Goal: Information Seeking & Learning: Learn about a topic

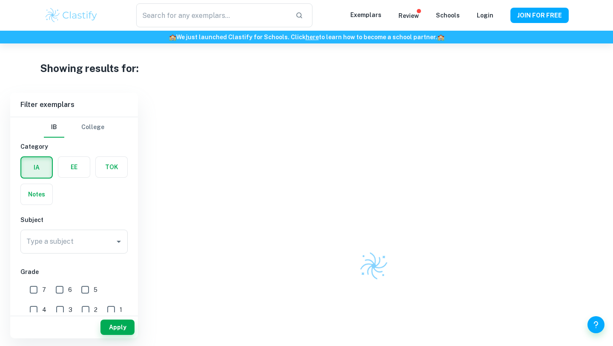
type input "IA Business HL"
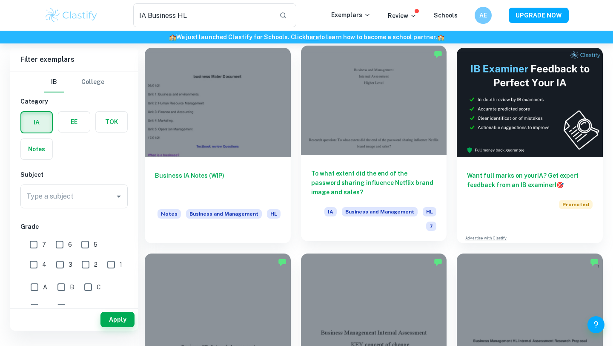
scroll to position [48, 0]
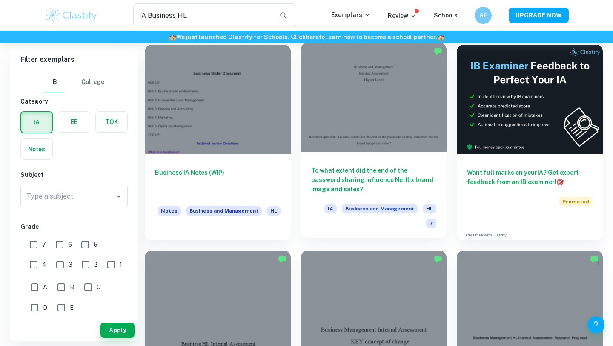
click at [407, 152] on div "To what extent did the end of the password sharing influence Netflix brand imag…" at bounding box center [374, 195] width 146 height 86
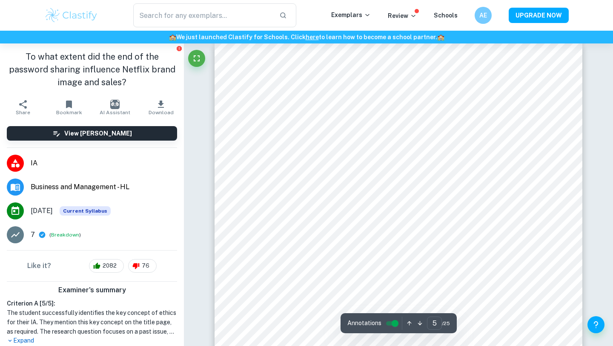
scroll to position [2233, 0]
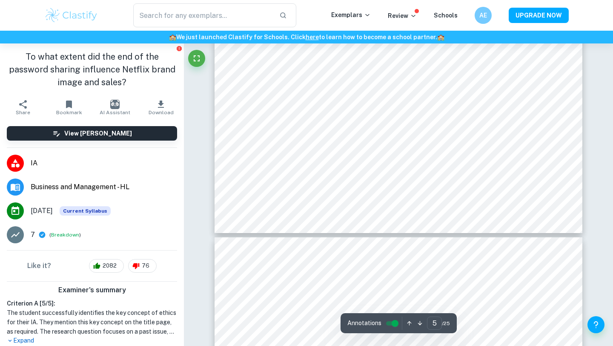
type input "6"
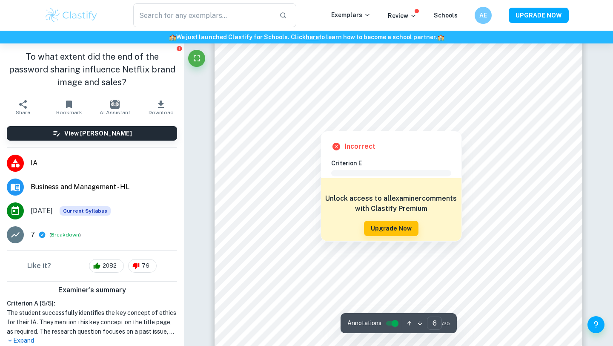
click at [396, 85] on div at bounding box center [394, 86] width 271 height 18
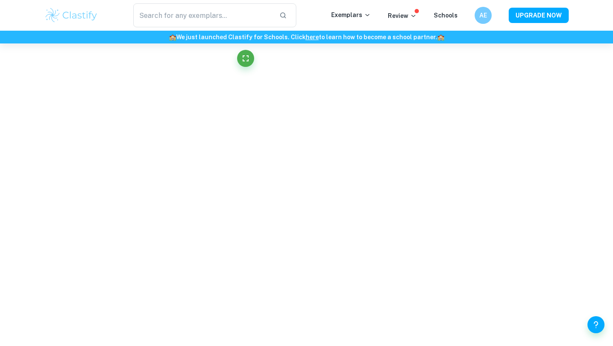
scroll to position [2842, 0]
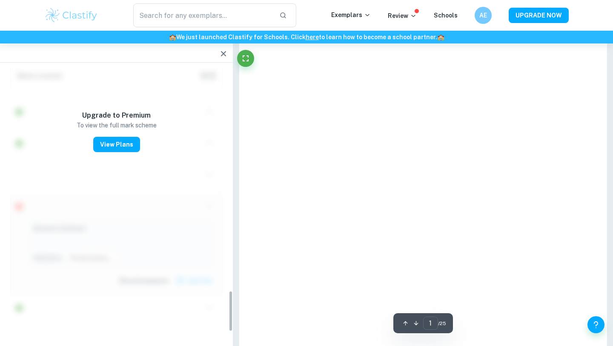
type input "6"
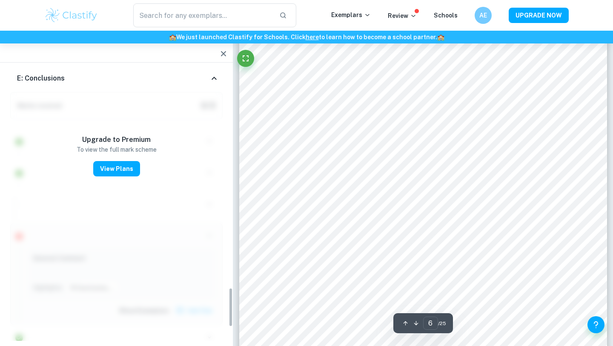
scroll to position [1518, 0]
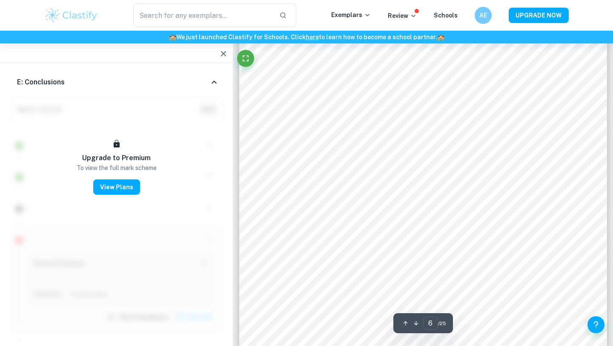
type input "IA Business HL"
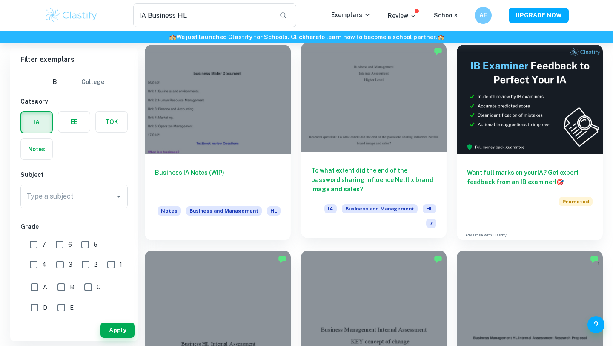
click at [336, 115] on div at bounding box center [374, 97] width 146 height 109
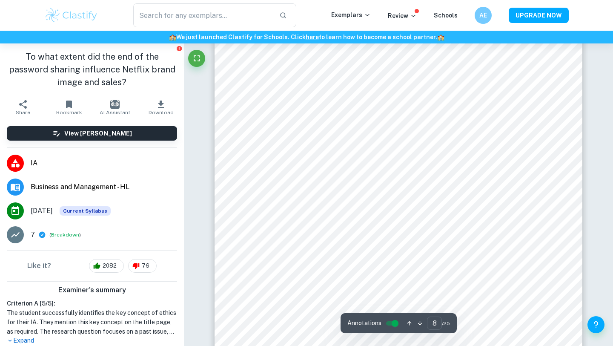
scroll to position [3822, 0]
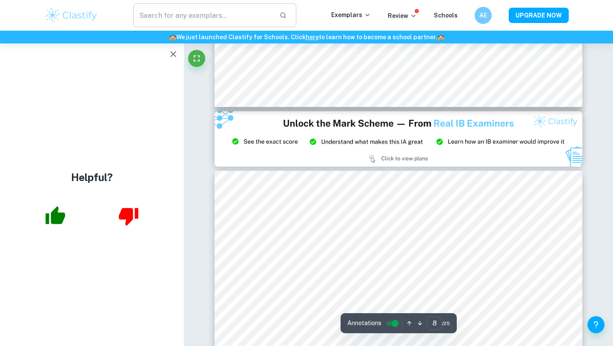
type input "9"
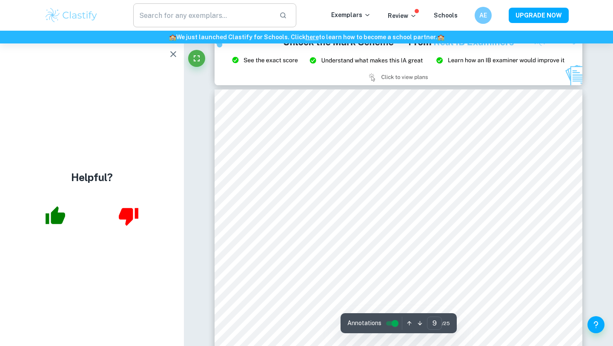
scroll to position [4340, 0]
